Goal: Transaction & Acquisition: Book appointment/travel/reservation

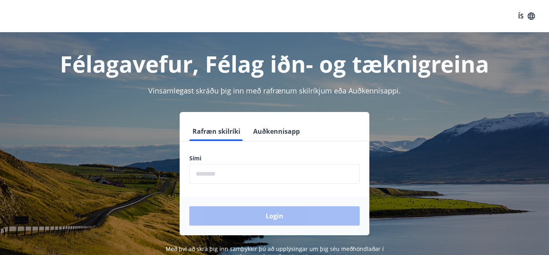
click at [256, 172] on input "phone" at bounding box center [274, 174] width 171 height 20
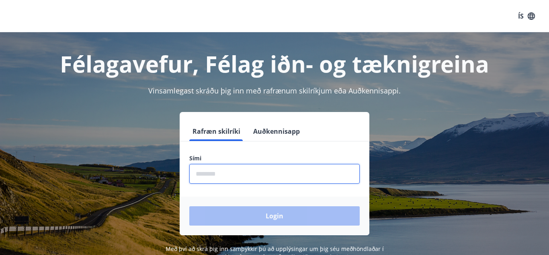
type input "********"
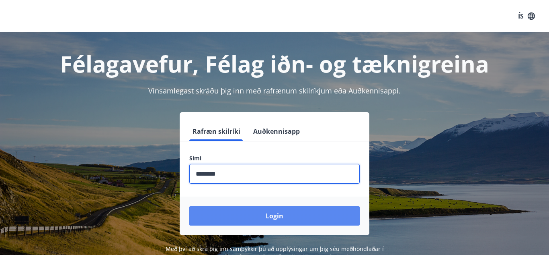
click at [280, 215] on button "Login" at bounding box center [274, 215] width 171 height 19
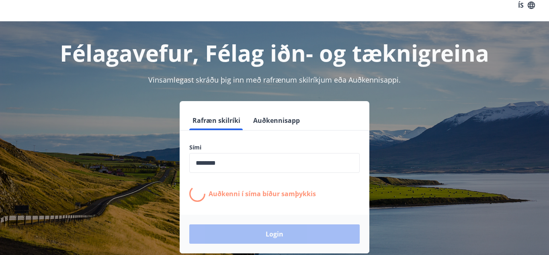
scroll to position [70, 0]
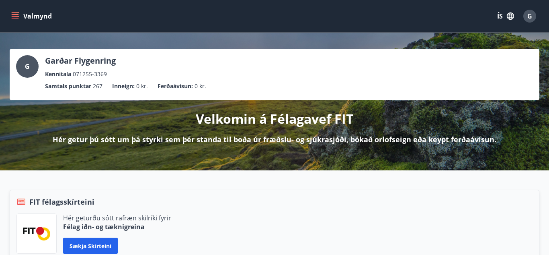
click at [16, 15] on icon "menu" at bounding box center [15, 16] width 8 height 8
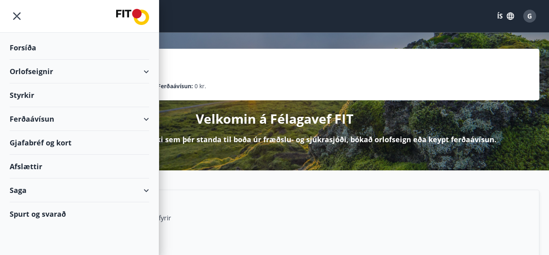
click at [28, 69] on div "Orlofseignir" at bounding box center [80, 72] width 140 height 24
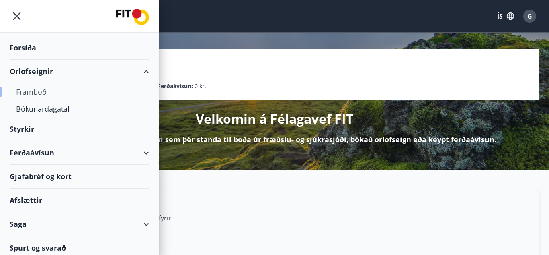
click at [27, 92] on div "Framboð" at bounding box center [79, 91] width 127 height 17
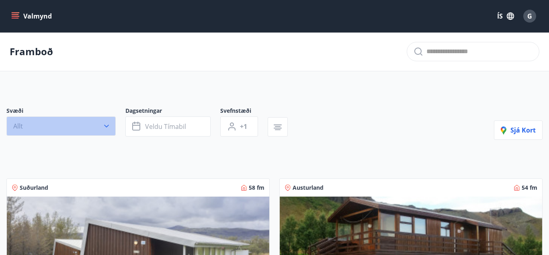
click at [108, 125] on icon "button" at bounding box center [106, 126] width 5 height 3
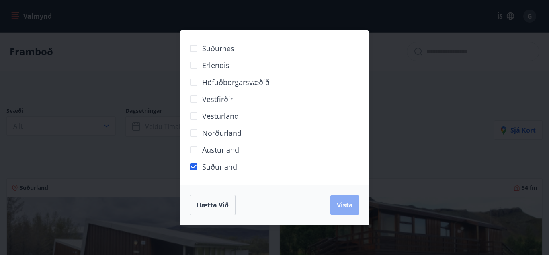
click at [347, 205] on span "Vista" at bounding box center [345, 204] width 16 height 9
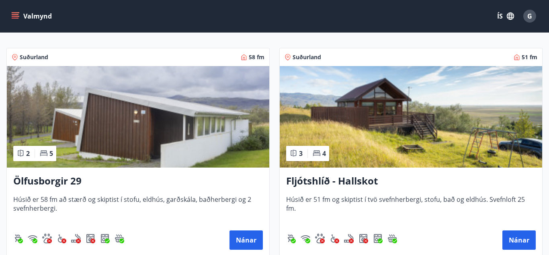
scroll to position [141, 0]
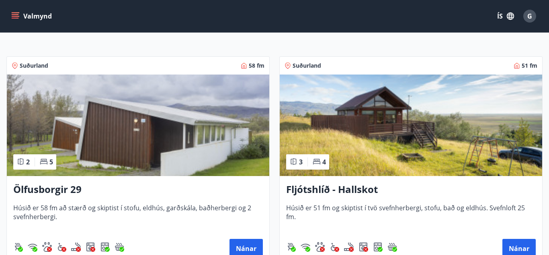
click at [360, 119] on img at bounding box center [411, 124] width 263 height 101
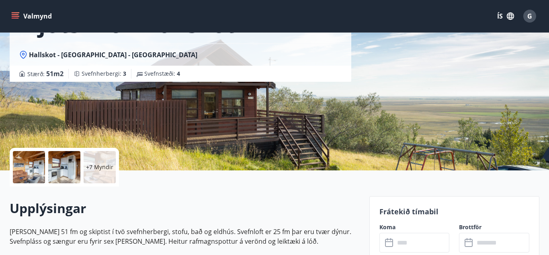
scroll to position [72, 0]
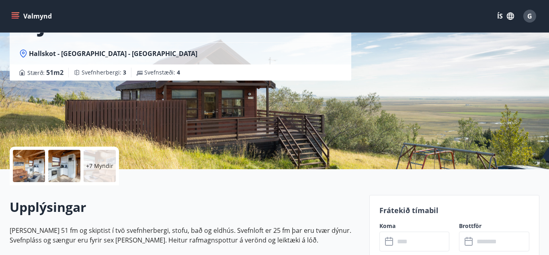
click at [31, 170] on div at bounding box center [29, 166] width 32 height 32
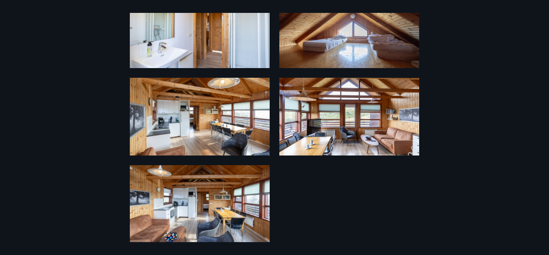
scroll to position [407, 0]
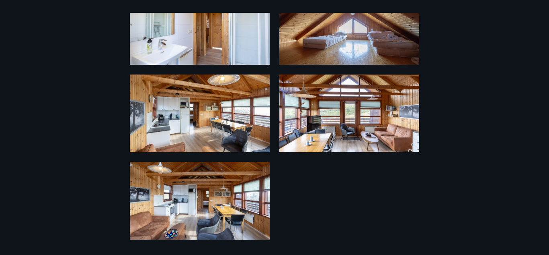
drag, startPoint x: 105, startPoint y: 105, endPoint x: 108, endPoint y: 100, distance: 5.6
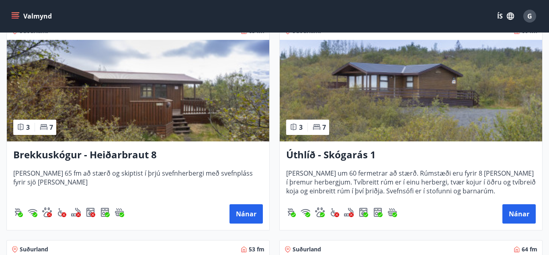
scroll to position [615, 0]
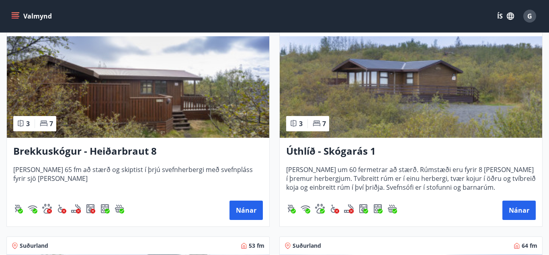
click at [410, 85] on img at bounding box center [411, 86] width 263 height 101
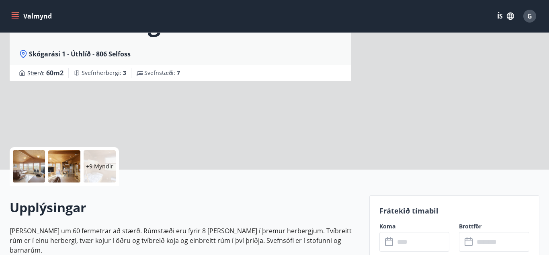
scroll to position [101, 0]
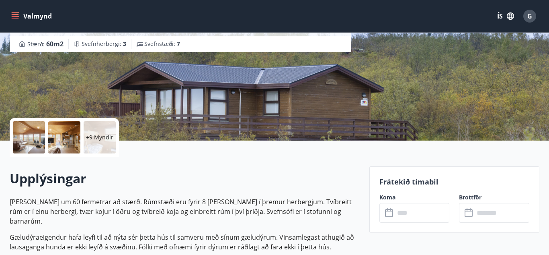
click at [35, 141] on div at bounding box center [29, 137] width 32 height 32
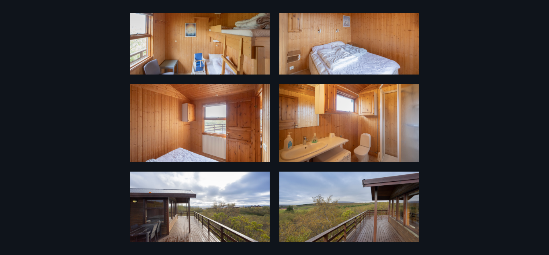
scroll to position [335, 0]
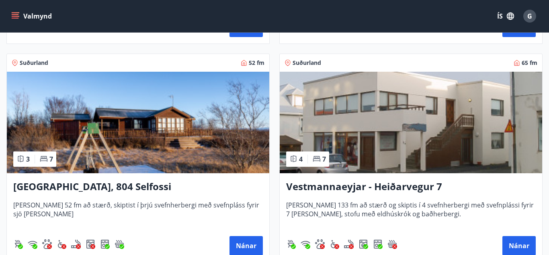
scroll to position [362, 0]
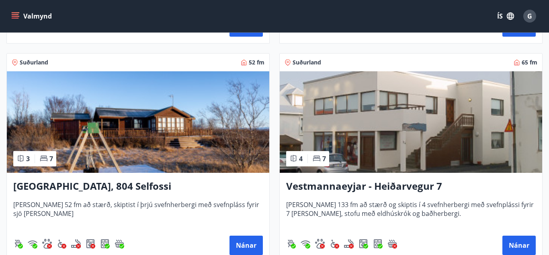
click at [146, 120] on img at bounding box center [138, 121] width 263 height 101
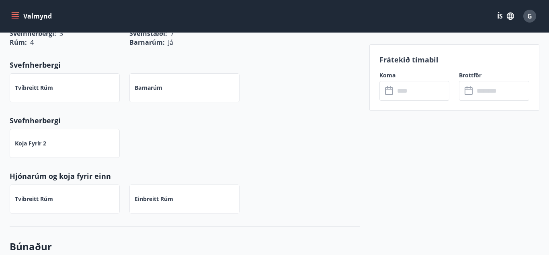
scroll to position [393, 0]
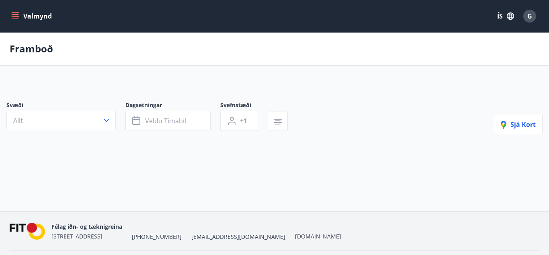
drag, startPoint x: 235, startPoint y: 80, endPoint x: 230, endPoint y: 70, distance: 10.6
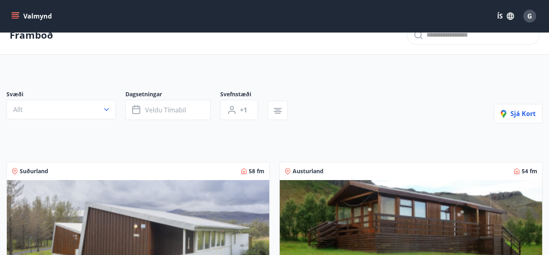
scroll to position [15, 0]
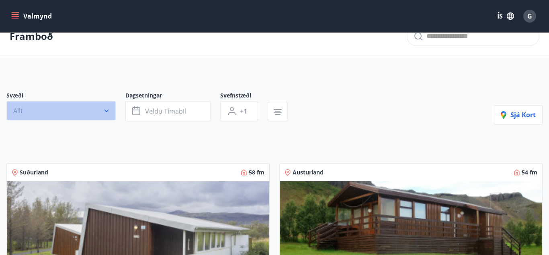
click at [107, 112] on icon "button" at bounding box center [107, 111] width 8 height 8
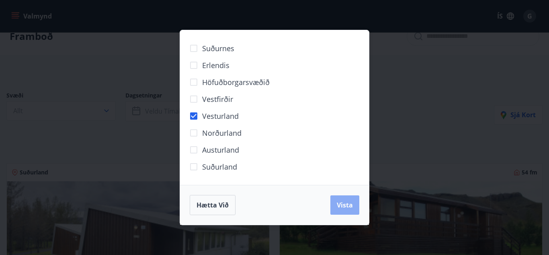
click at [346, 207] on span "Vista" at bounding box center [345, 204] width 16 height 9
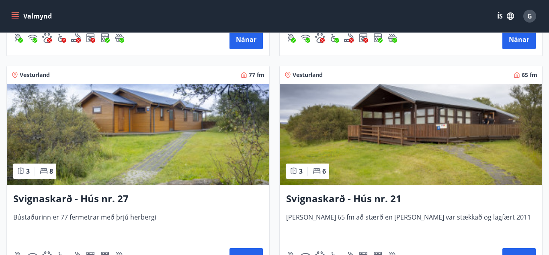
scroll to position [1111, 0]
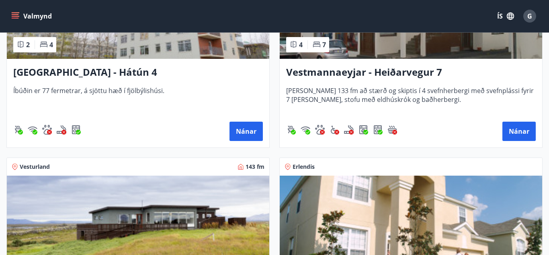
scroll to position [15, 0]
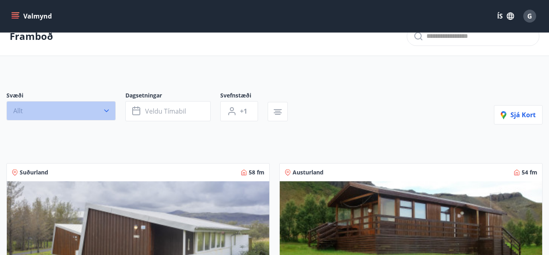
click at [108, 107] on icon "button" at bounding box center [107, 111] width 8 height 8
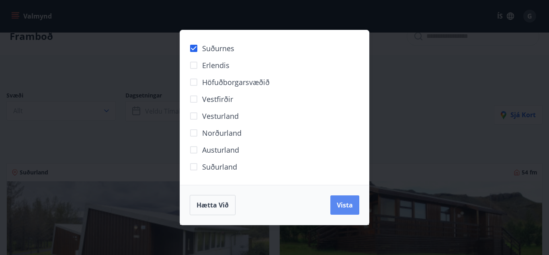
click at [343, 203] on span "Vista" at bounding box center [345, 204] width 16 height 9
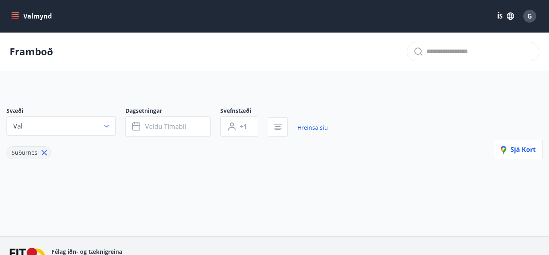
scroll to position [15, 0]
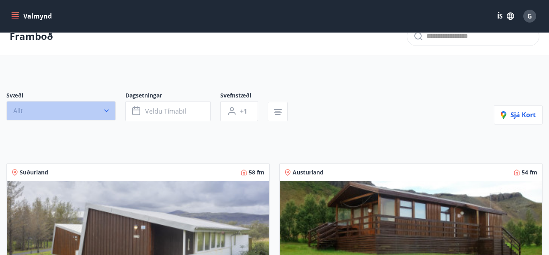
click at [111, 111] on button "Allt" at bounding box center [60, 110] width 109 height 19
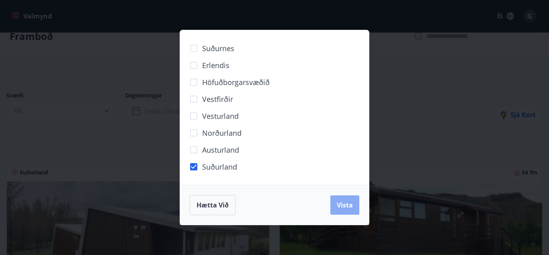
click at [342, 201] on span "Vista" at bounding box center [345, 204] width 16 height 9
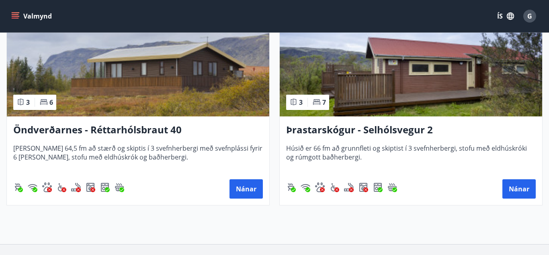
scroll to position [1565, 0]
